Goal: Transaction & Acquisition: Purchase product/service

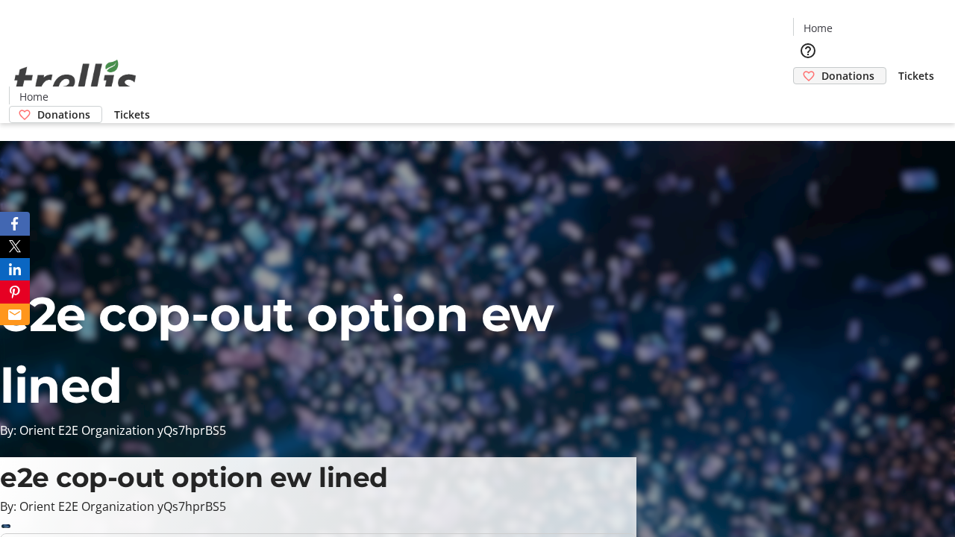
click at [821, 68] on span "Donations" at bounding box center [847, 76] width 53 height 16
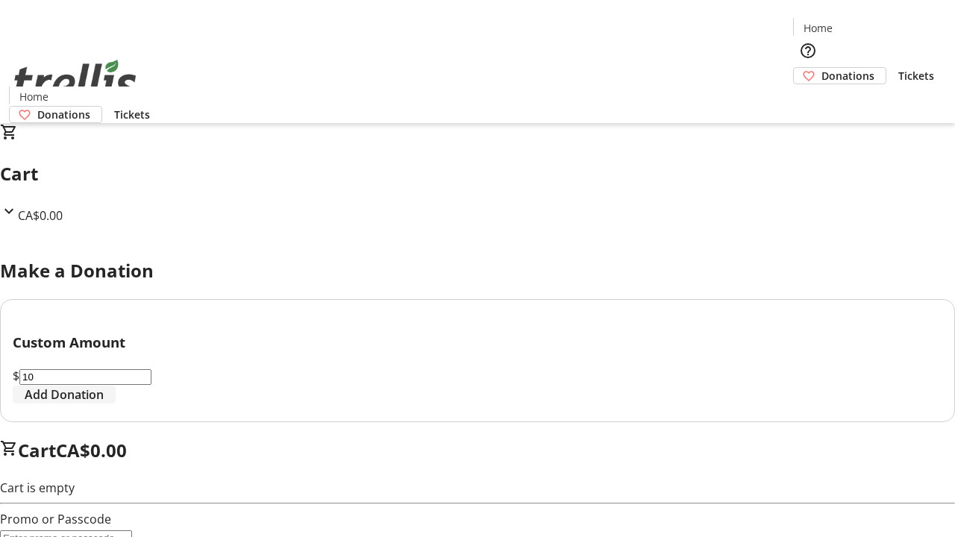
click at [104, 404] on span "Add Donation" at bounding box center [64, 395] width 79 height 18
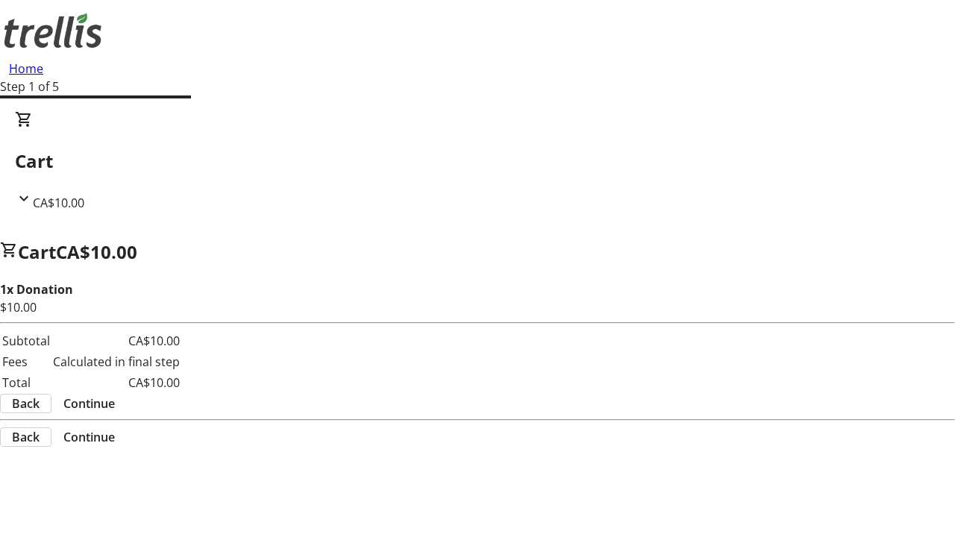
select select "CA"
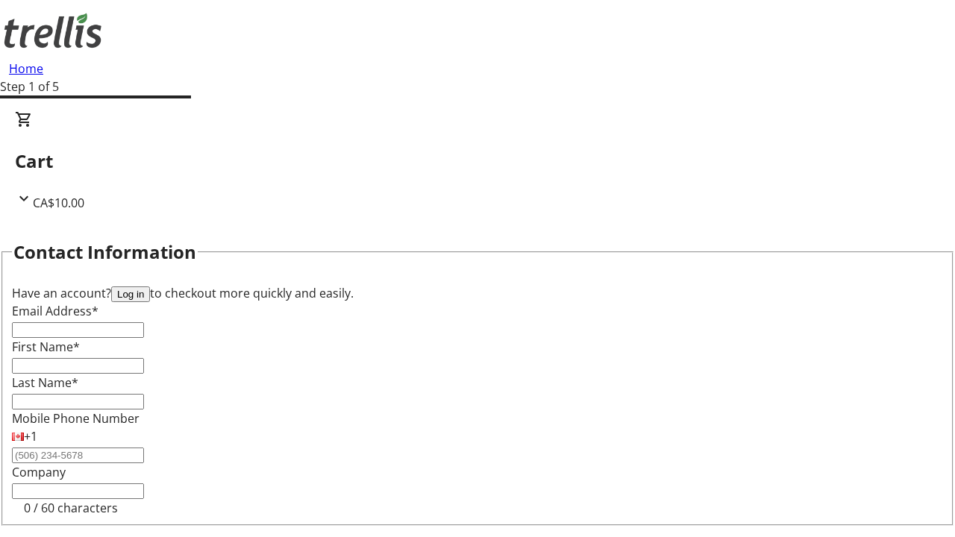
click at [150, 286] on button "Log in" at bounding box center [130, 294] width 39 height 16
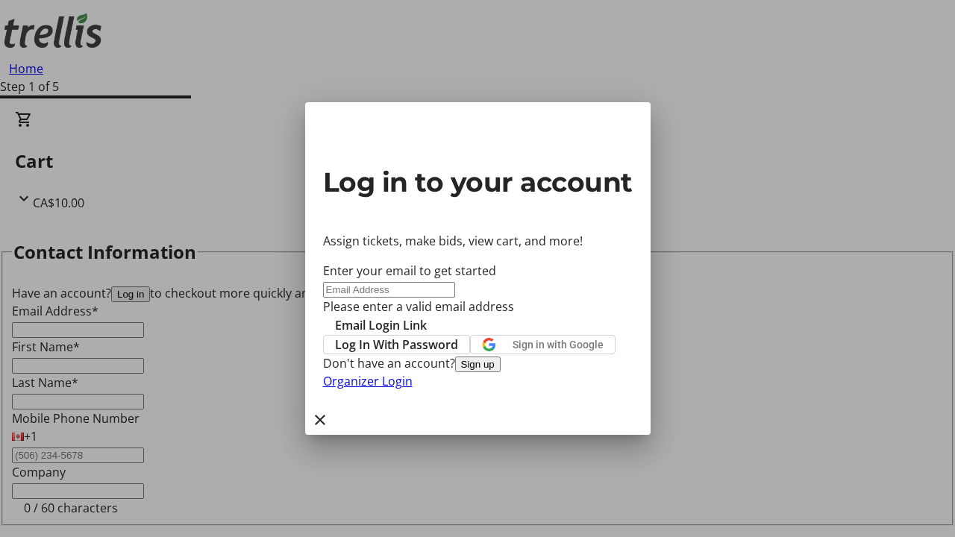
click at [501, 372] on button "Sign up" at bounding box center [478, 365] width 46 height 16
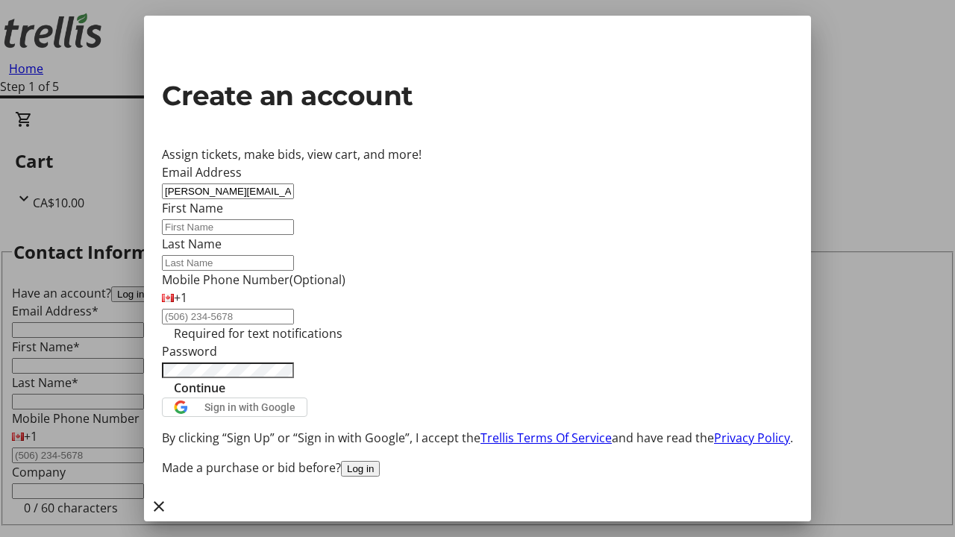
type input "[PERSON_NAME][EMAIL_ADDRESS][DOMAIN_NAME]"
type input "[PERSON_NAME]"
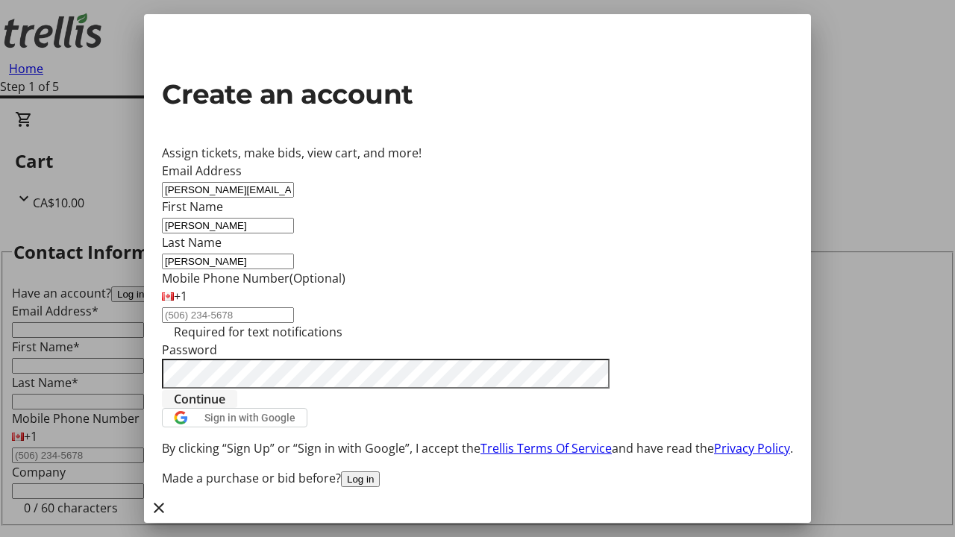
click at [225, 408] on span "Continue" at bounding box center [199, 399] width 51 height 18
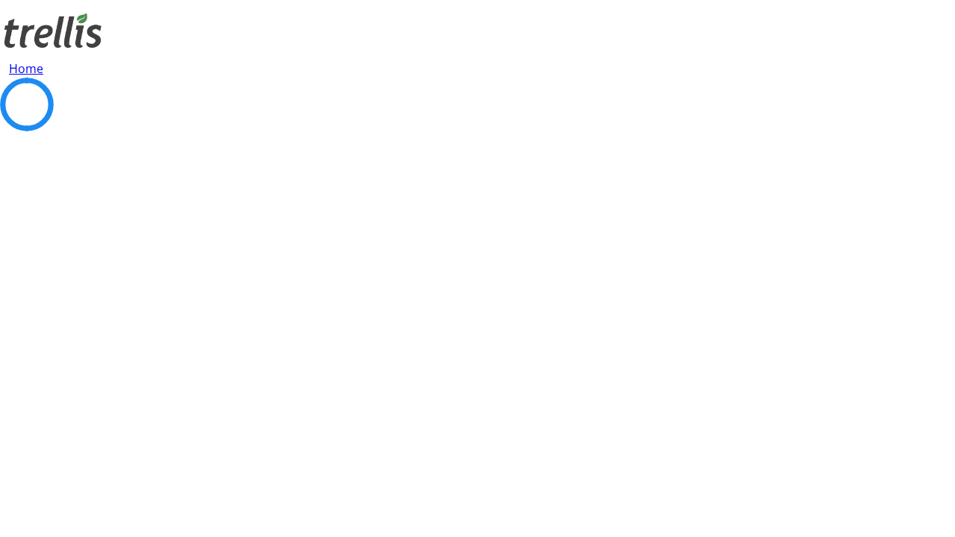
select select "BC"
select select "CA"
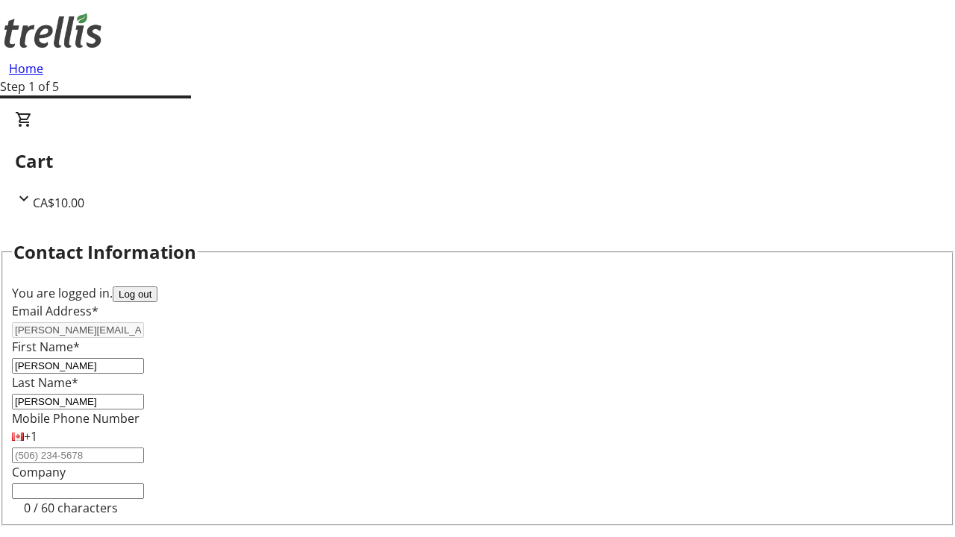
type input "Kelowna"
type input "V1Y 0C2"
select select "BC"
select select "CA"
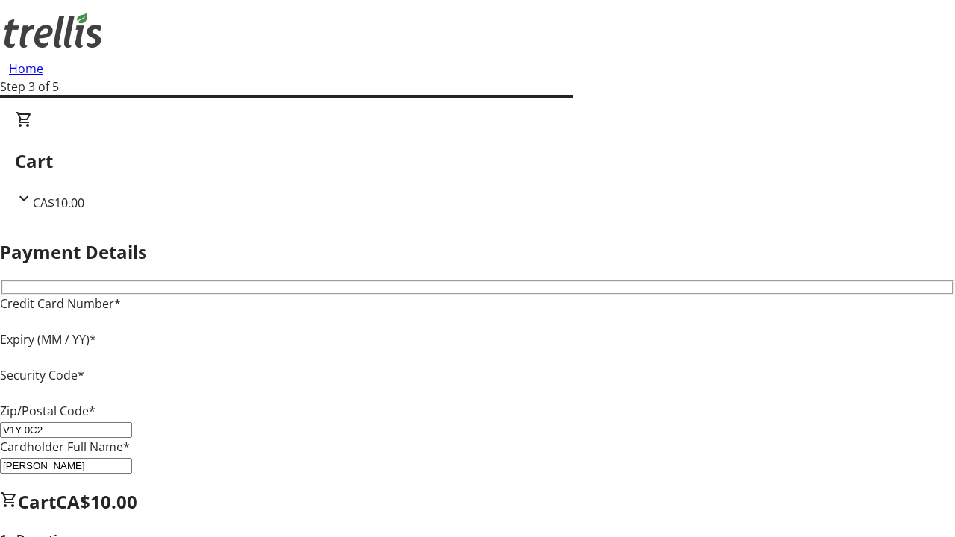
type input "V1Y 0C2"
